Goal: Task Accomplishment & Management: Manage account settings

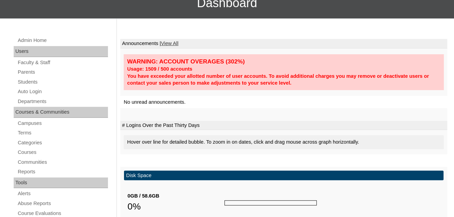
scroll to position [103, 0]
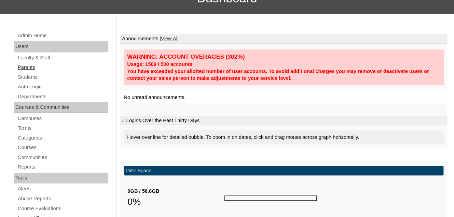
click at [26, 72] on link "Parents" at bounding box center [62, 67] width 91 height 9
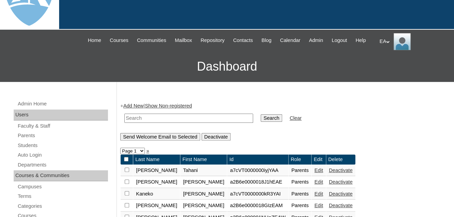
scroll to position [103, 0]
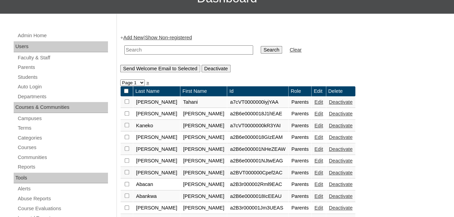
click at [130, 55] on input "text" at bounding box center [188, 49] width 129 height 9
paste input "priskat6@gmail.com"
type input "priskat6@gmail.com"
click at [261, 54] on input "Search" at bounding box center [271, 50] width 21 height 8
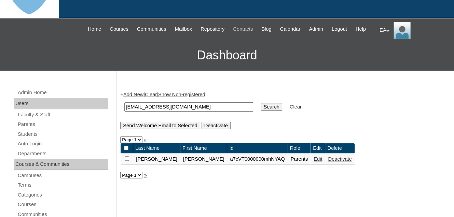
scroll to position [137, 0]
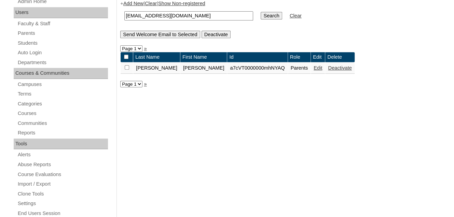
click at [314, 71] on link "Edit" at bounding box center [318, 67] width 9 height 5
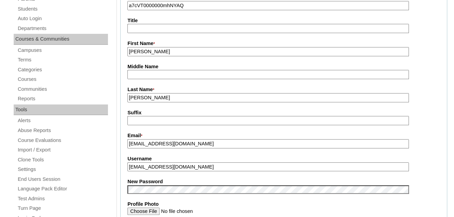
scroll to position [205, 0]
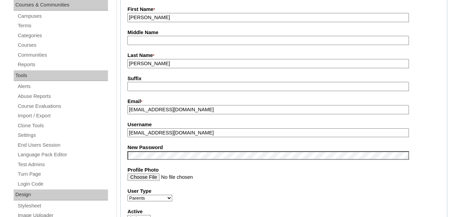
drag, startPoint x: 181, startPoint y: 138, endPoint x: 129, endPoint y: 136, distance: 52.4
click at [129, 136] on input "priskat6@gmail.com" at bounding box center [268, 133] width 281 height 9
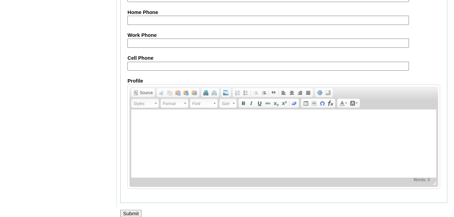
scroll to position [716, 0]
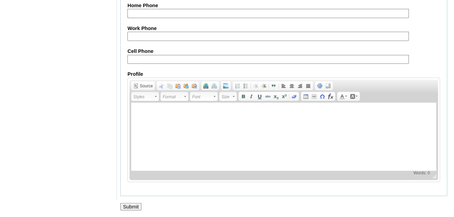
click at [134, 204] on input "Submit" at bounding box center [130, 207] width 21 height 8
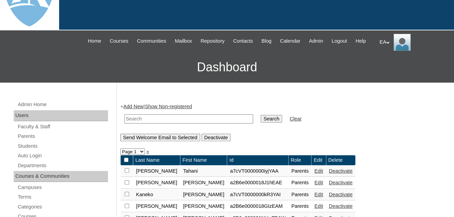
scroll to position [103, 0]
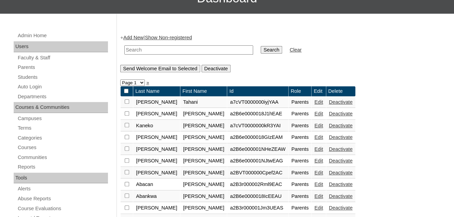
click at [144, 55] on input "text" at bounding box center [188, 49] width 129 height 9
paste input "[EMAIL_ADDRESS][DOMAIN_NAME]"
type input "[EMAIL_ADDRESS][DOMAIN_NAME]"
click at [261, 54] on input "Search" at bounding box center [271, 50] width 21 height 8
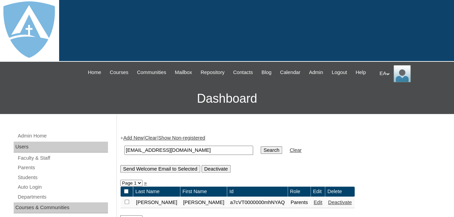
scroll to position [137, 0]
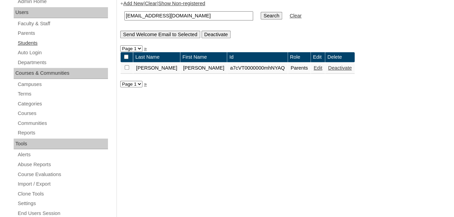
click at [22, 48] on link "Students" at bounding box center [62, 43] width 91 height 9
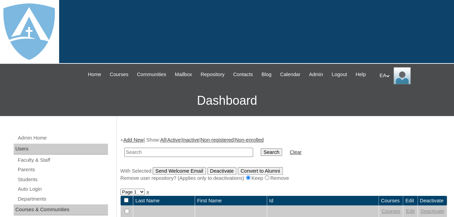
click at [158, 157] on input "text" at bounding box center [188, 152] width 129 height 9
type input "[PERSON_NAME]"
click at [261, 156] on input "Search" at bounding box center [271, 153] width 21 height 8
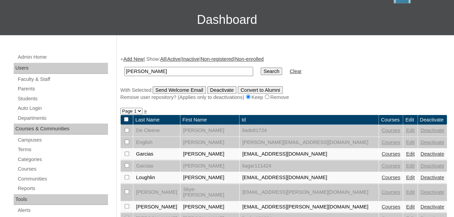
scroll to position [137, 0]
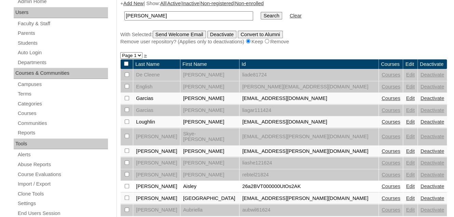
click at [382, 152] on link "Courses" at bounding box center [391, 151] width 19 height 5
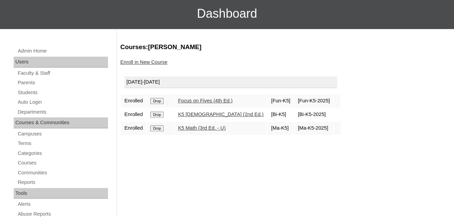
scroll to position [103, 0]
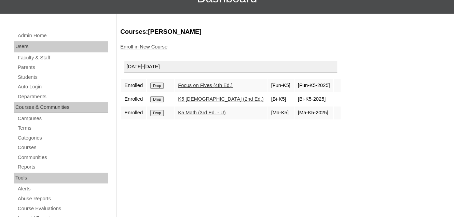
click at [200, 88] on link "Focus on Fives (4th Ed.)" at bounding box center [205, 85] width 55 height 5
